Goal: Entertainment & Leisure: Browse casually

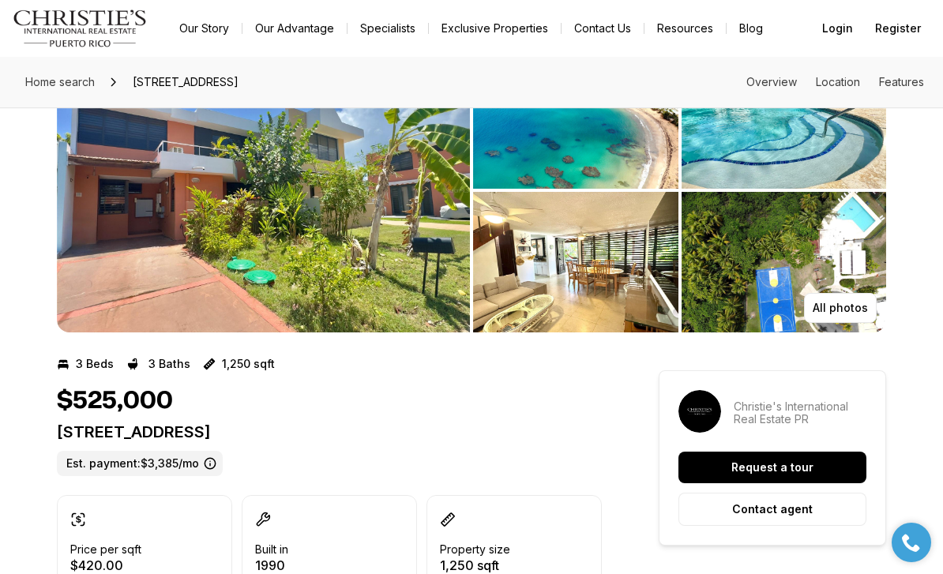
click at [575, 287] on img "View image gallery" at bounding box center [575, 262] width 205 height 141
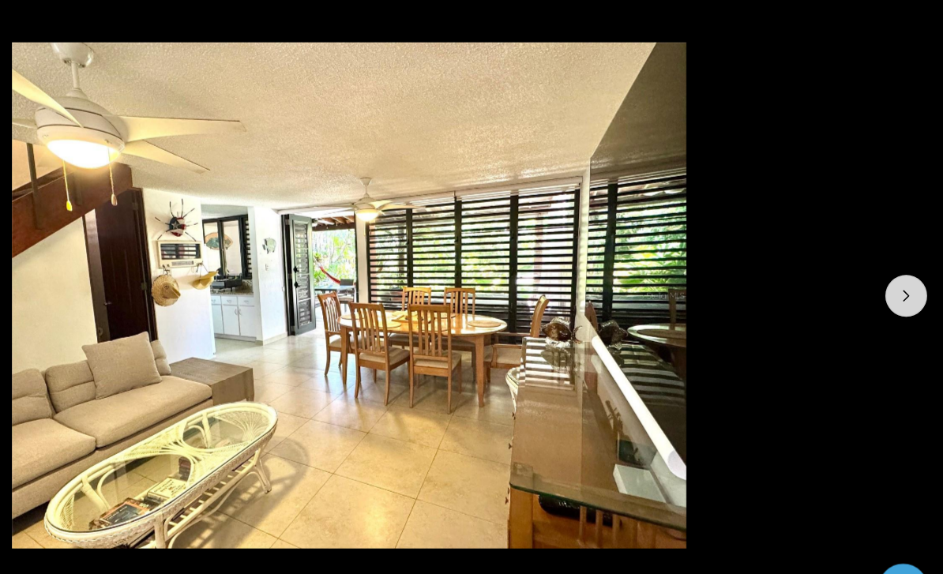
click at [905, 302] on icon "Next slide" at bounding box center [913, 310] width 16 height 16
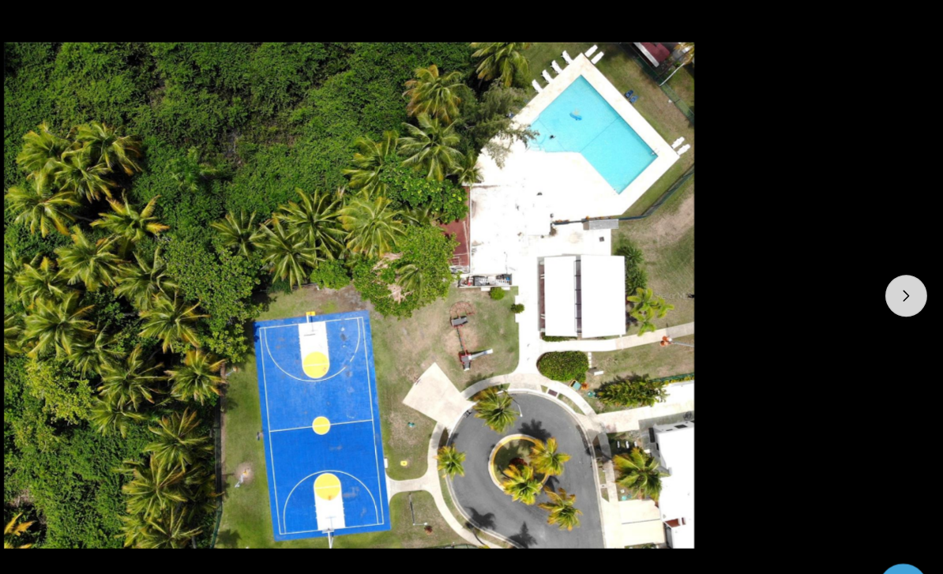
click at [905, 302] on icon "Next slide" at bounding box center [913, 310] width 16 height 16
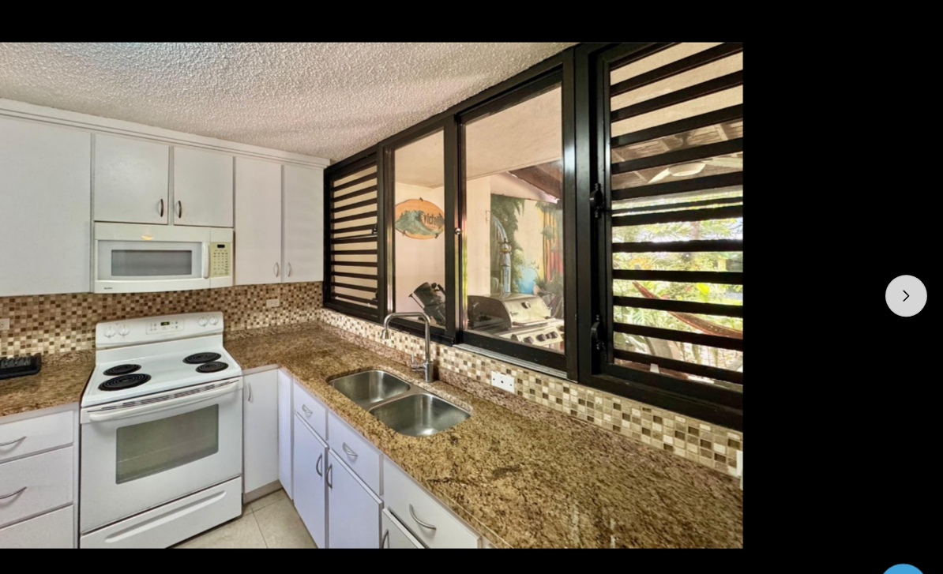
click at [912, 305] on icon "Next slide" at bounding box center [914, 309] width 4 height 8
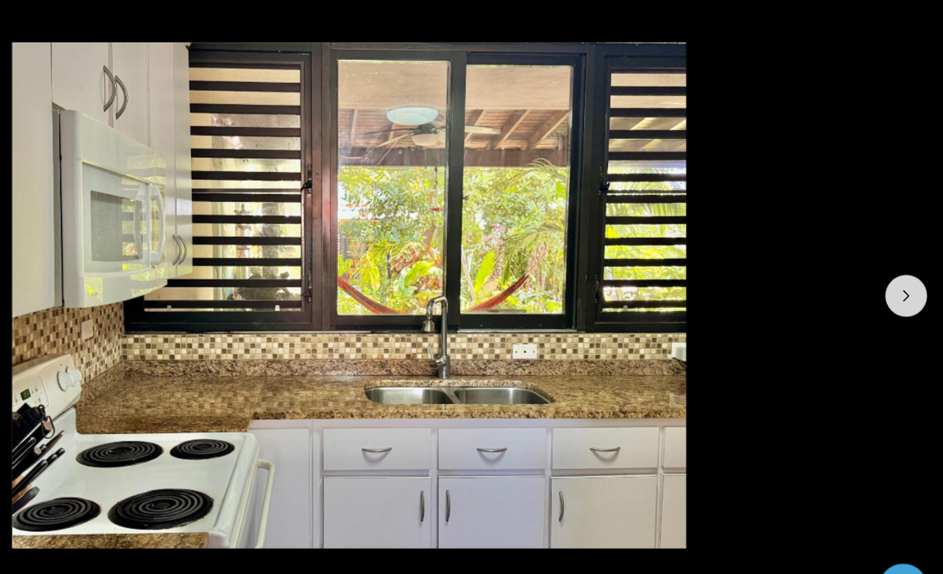
click at [905, 302] on icon "Next slide" at bounding box center [913, 310] width 16 height 16
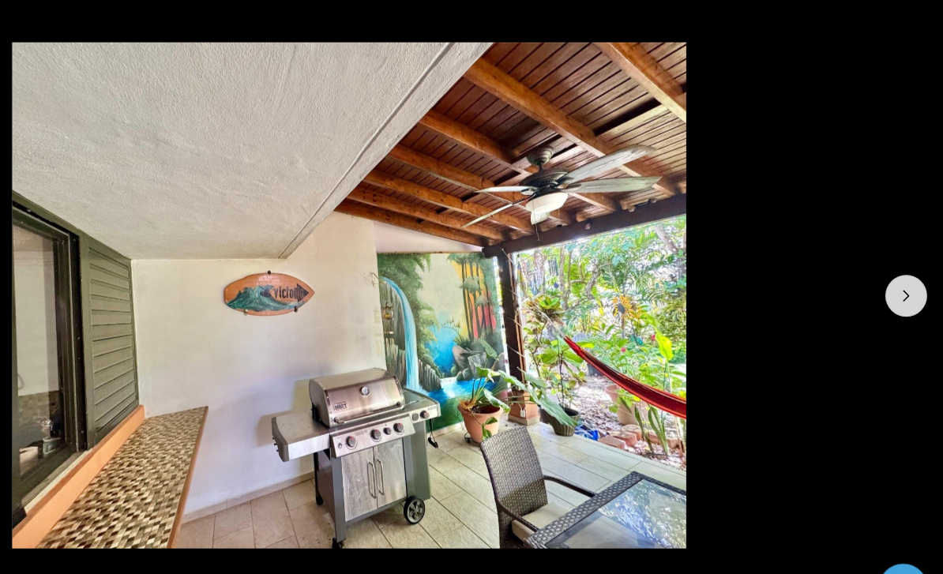
click at [905, 302] on icon "Next slide" at bounding box center [913, 310] width 16 height 16
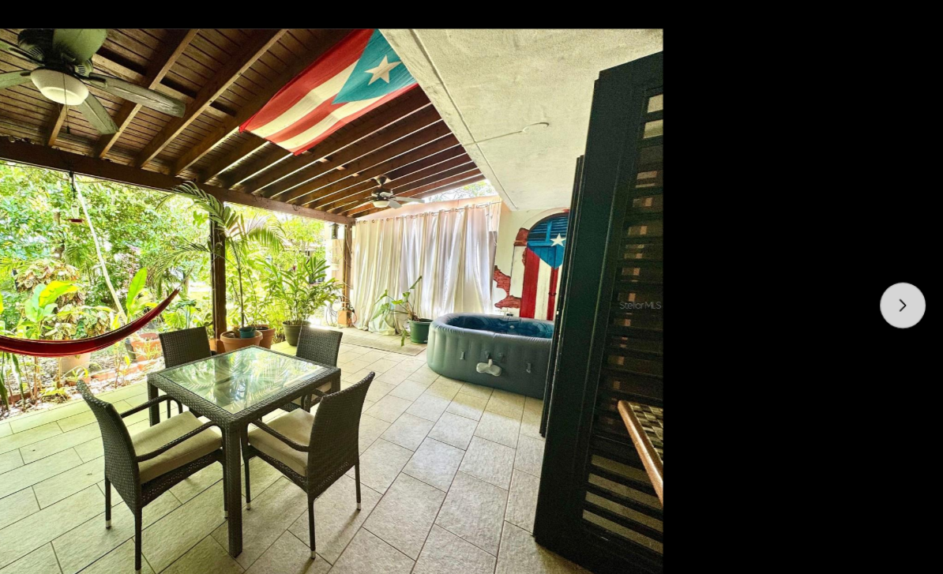
click at [905, 302] on icon "Next slide" at bounding box center [913, 310] width 16 height 16
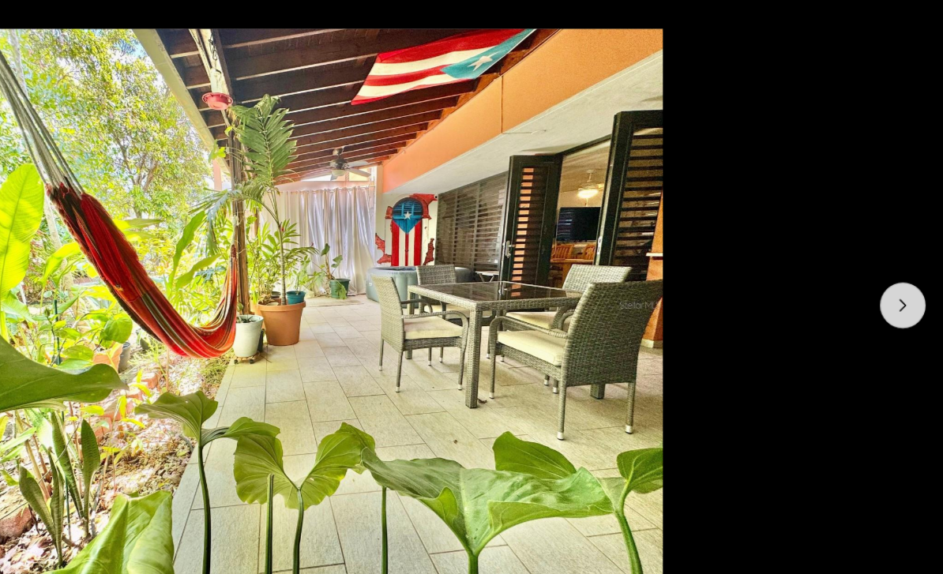
click at [905, 302] on icon "Next slide" at bounding box center [913, 310] width 16 height 16
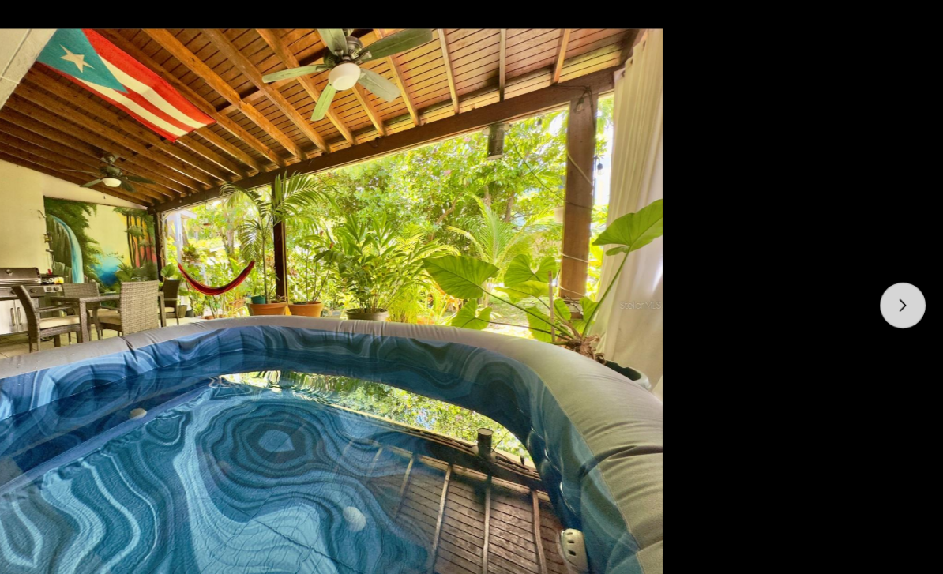
click at [905, 302] on icon "Next slide" at bounding box center [913, 310] width 16 height 16
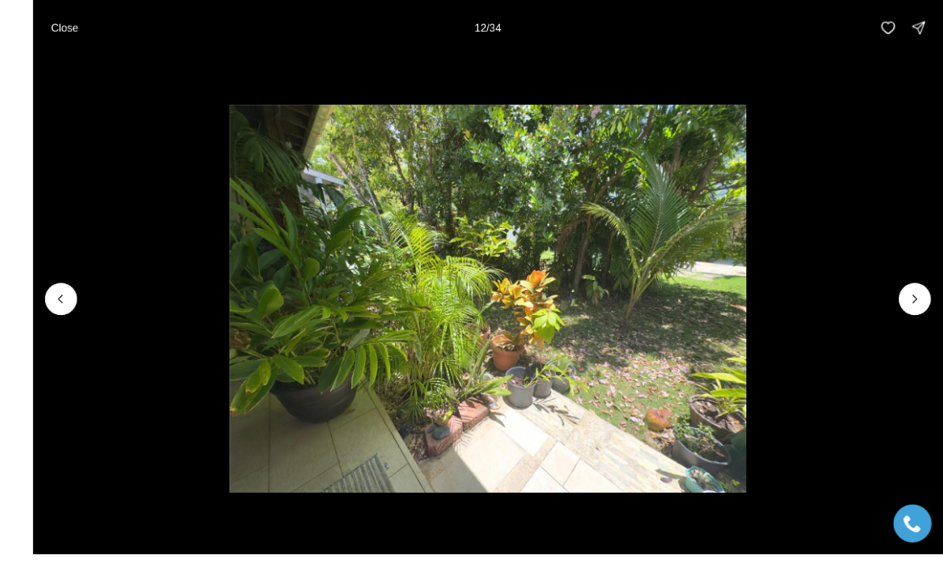
scroll to position [36, 0]
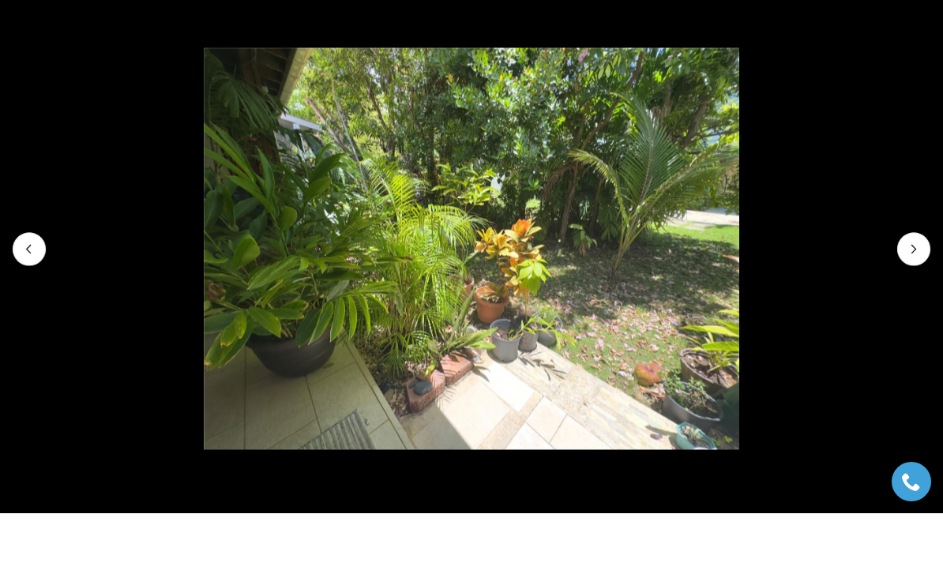
click at [204, 307] on img "12 of 34" at bounding box center [472, 309] width 536 height 402
click at [204, 306] on img "12 of 34" at bounding box center [472, 309] width 536 height 402
click at [740, 305] on img "12 of 34" at bounding box center [472, 309] width 536 height 402
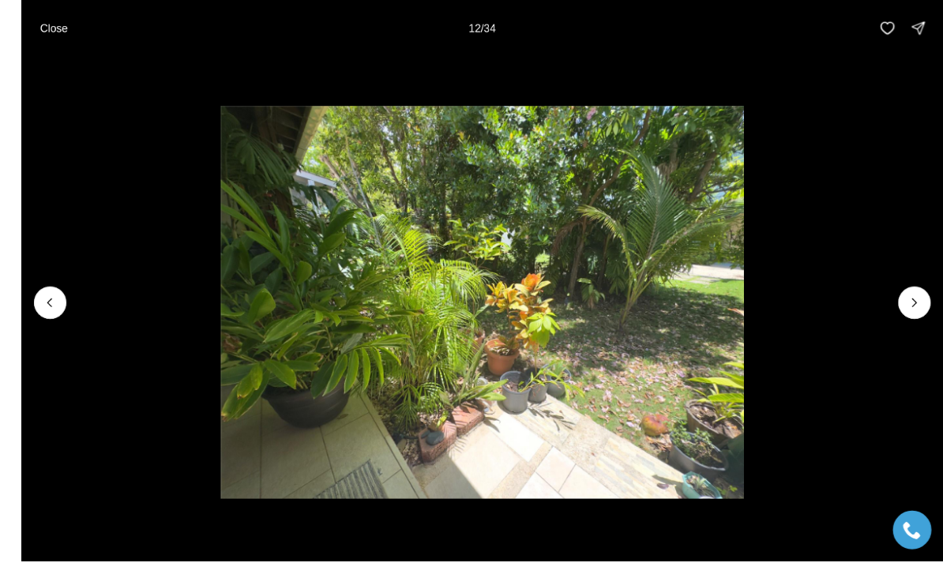
scroll to position [19, 0]
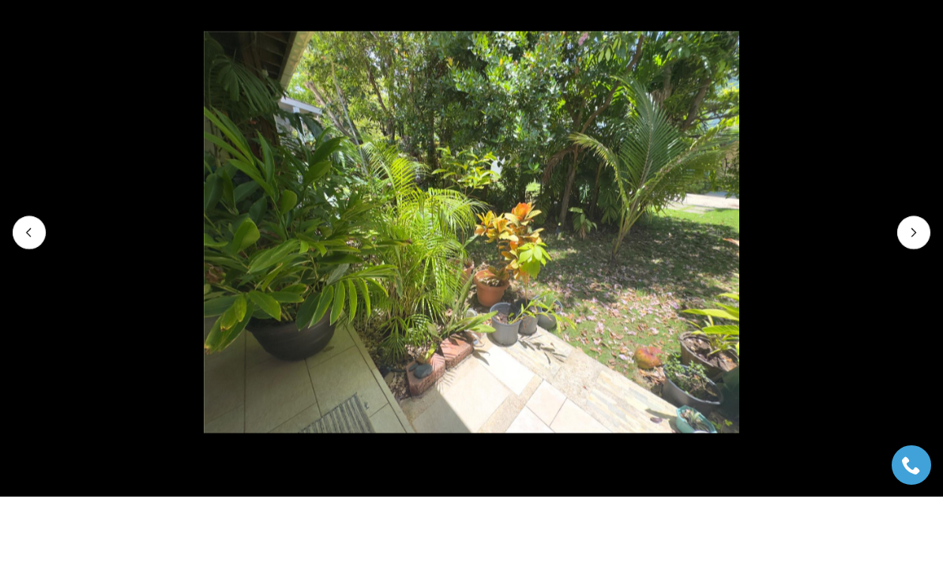
click at [204, 308] on img "12 of 34" at bounding box center [472, 309] width 536 height 402
click at [204, 307] on img "12 of 34" at bounding box center [472, 309] width 536 height 402
click at [35, 57] on li "12 of 34" at bounding box center [471, 309] width 943 height 504
click at [32, 57] on li "12 of 34" at bounding box center [471, 309] width 943 height 504
